Goal: Task Accomplishment & Management: Use online tool/utility

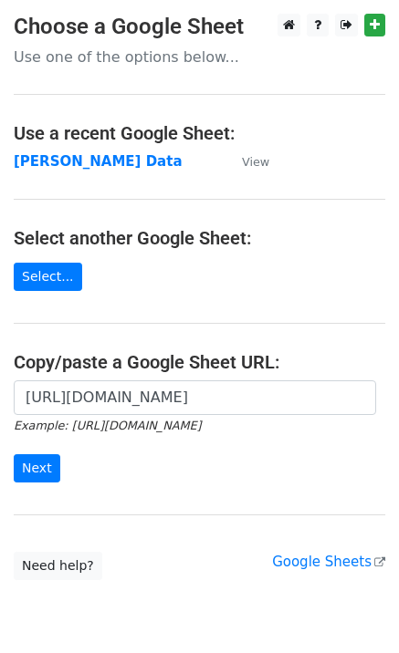
scroll to position [0, 545]
type input "[URL][DOMAIN_NAME]"
click at [29, 473] on input "Next" at bounding box center [37, 468] width 47 height 28
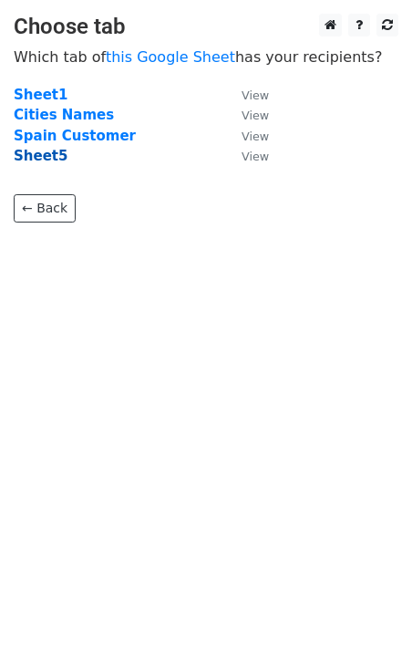
click at [47, 156] on strong "Sheet5" at bounding box center [41, 156] width 54 height 16
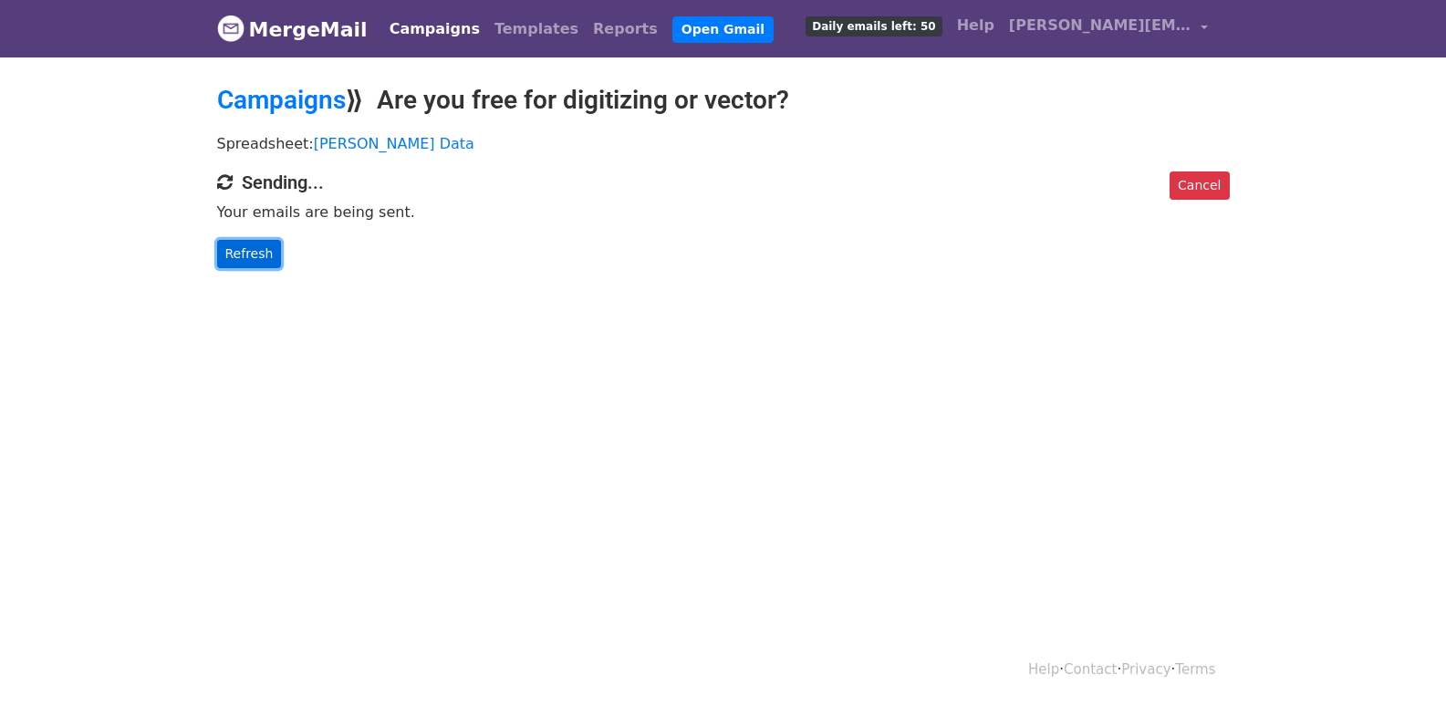
click at [264, 261] on link "Refresh" at bounding box center [249, 254] width 65 height 28
click at [246, 240] on link "Refresh" at bounding box center [249, 254] width 65 height 28
click at [246, 234] on div "Cancel Sending... Your emails are being sent. Refresh" at bounding box center [723, 219] width 1040 height 97
